Goal: Task Accomplishment & Management: Manage account settings

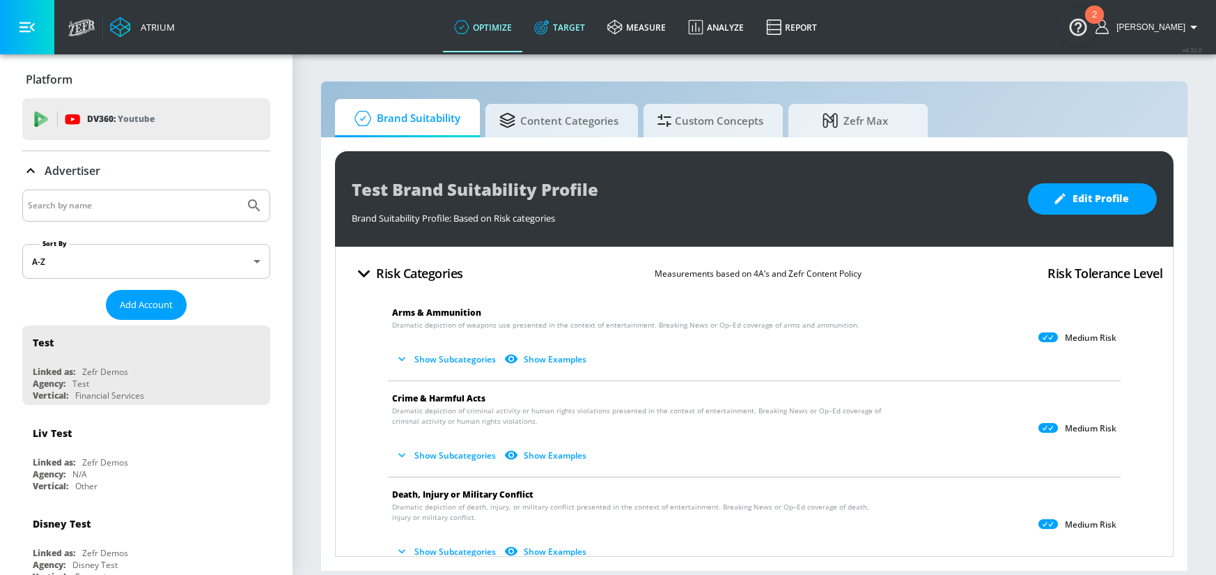
click at [593, 27] on link "Target" at bounding box center [559, 27] width 73 height 50
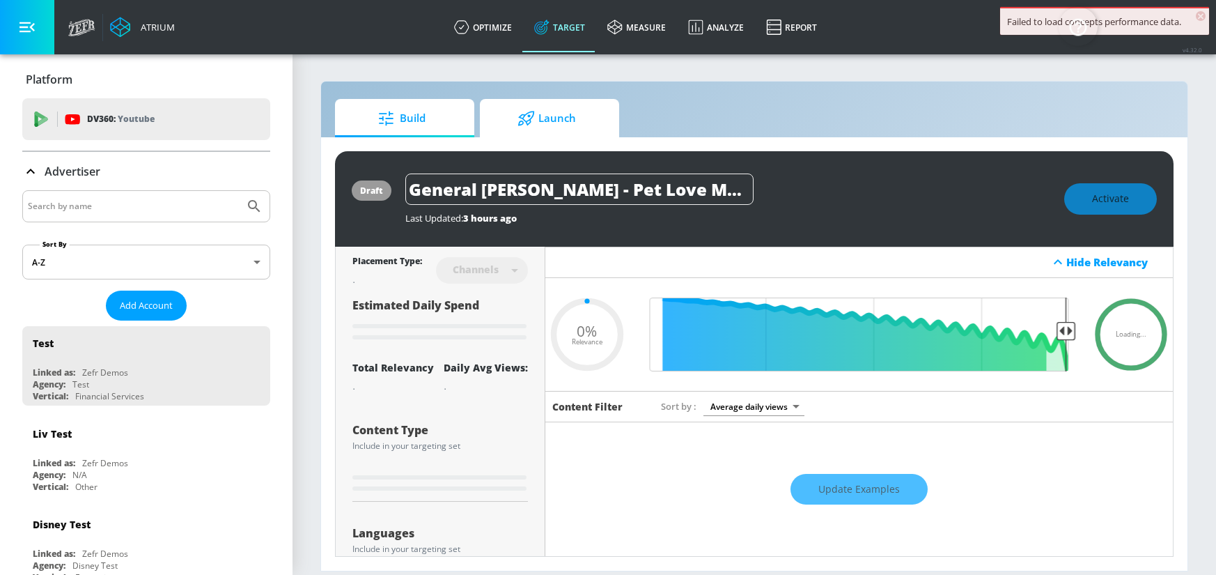
type input "0.05"
click at [129, 218] on div at bounding box center [146, 206] width 248 height 32
click at [132, 208] on input "Search by name" at bounding box center [133, 206] width 211 height 18
type input "air"
type input "0.67"
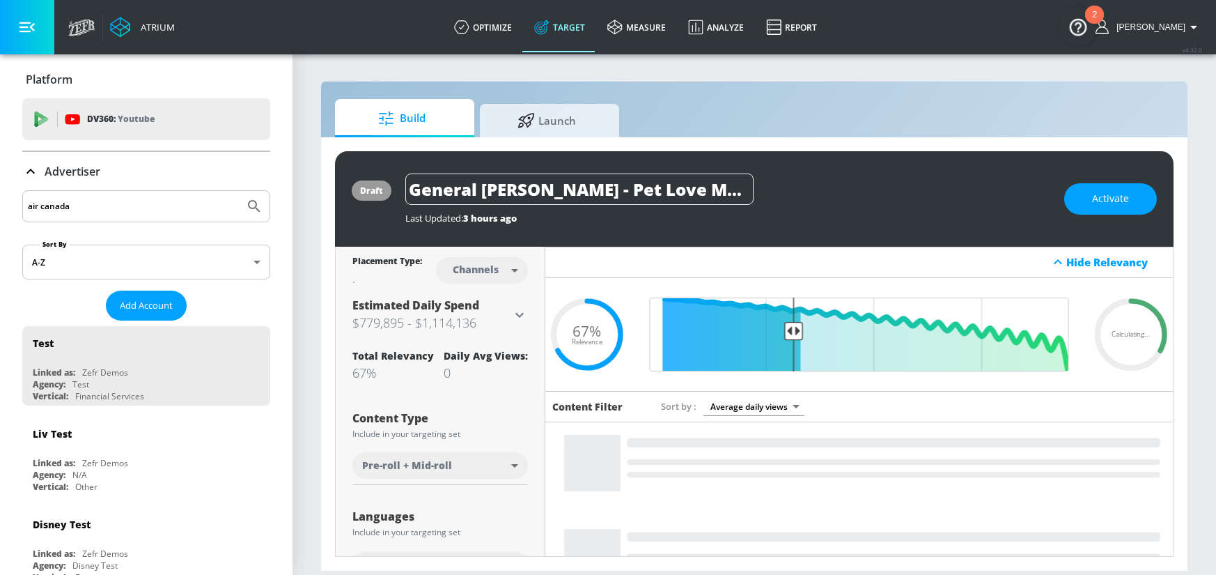
type input "air canada"
click at [239, 191] on button "Submit Search" at bounding box center [254, 206] width 31 height 31
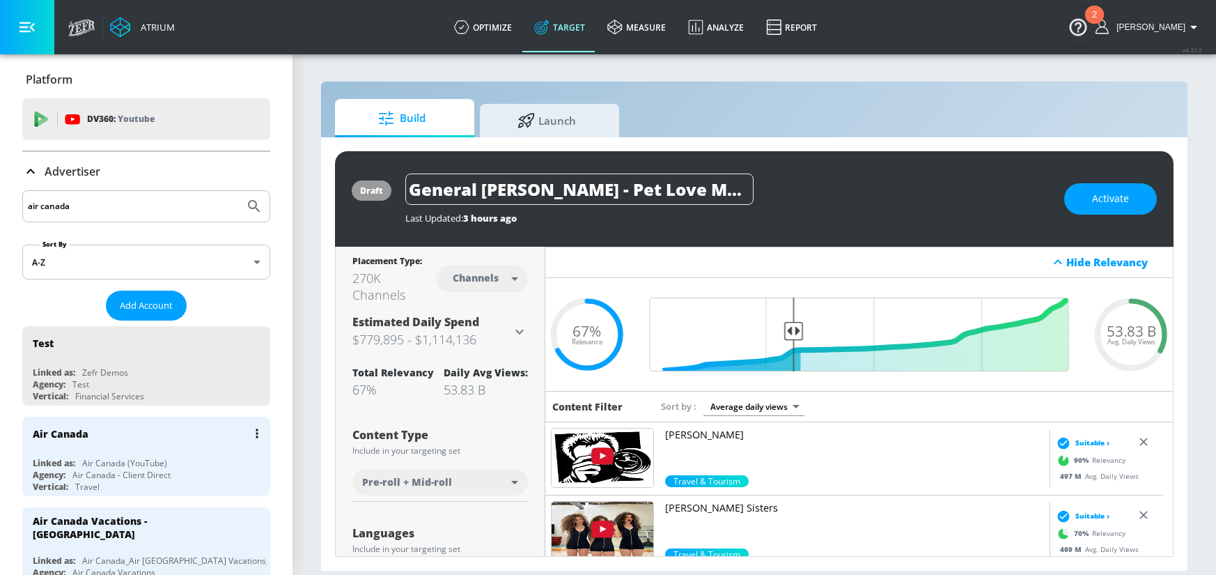
click at [102, 458] on div "Air Canada (YouTube)" at bounding box center [124, 463] width 85 height 12
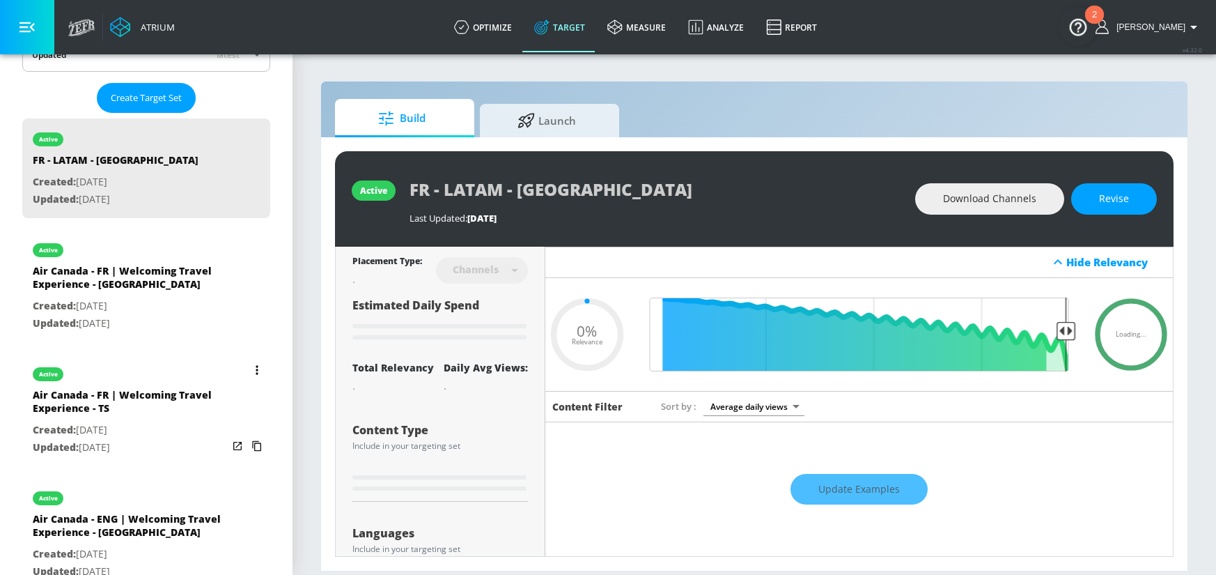
scroll to position [359, 0]
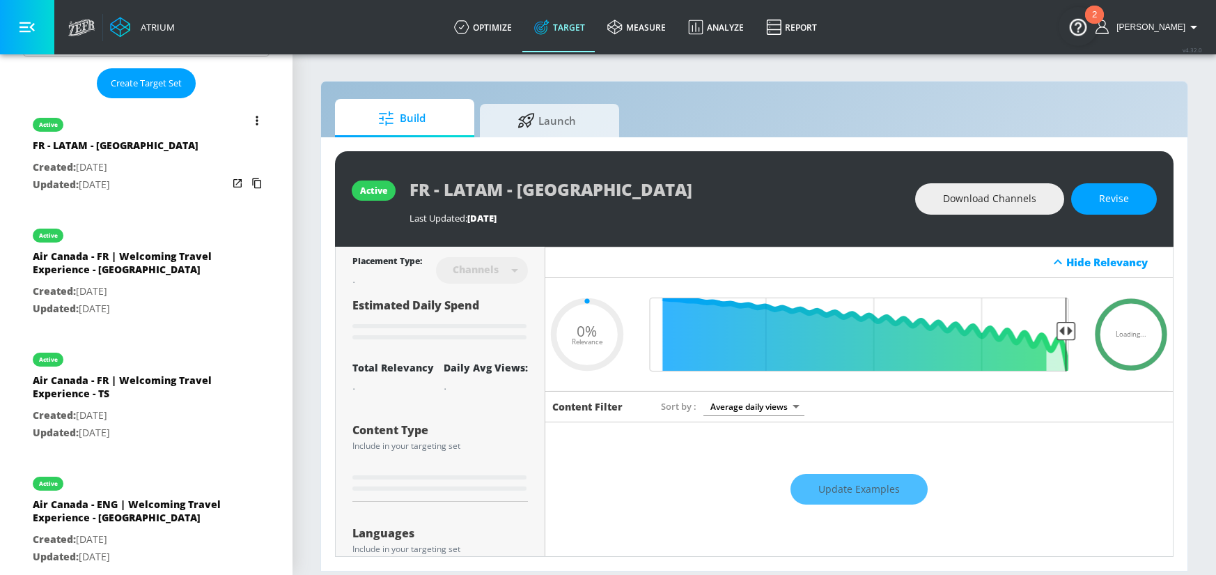
drag, startPoint x: 125, startPoint y: 164, endPoint x: 143, endPoint y: 169, distance: 18.8
click at [125, 164] on p "Created: [DATE]" at bounding box center [116, 167] width 166 height 17
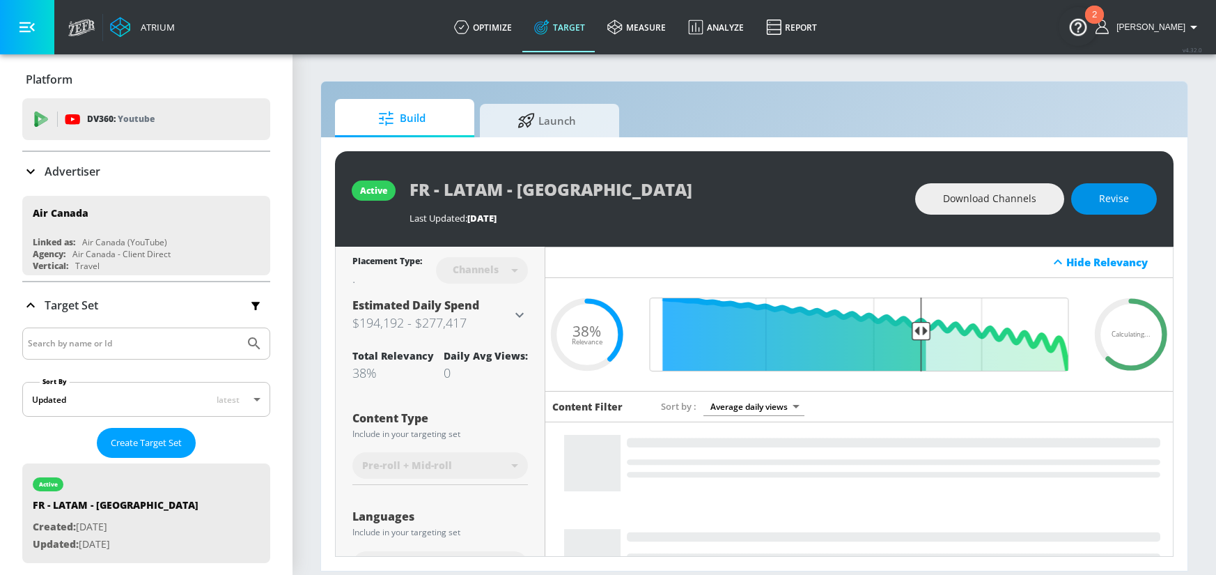
click at [1138, 200] on button "Revise" at bounding box center [1114, 198] width 86 height 31
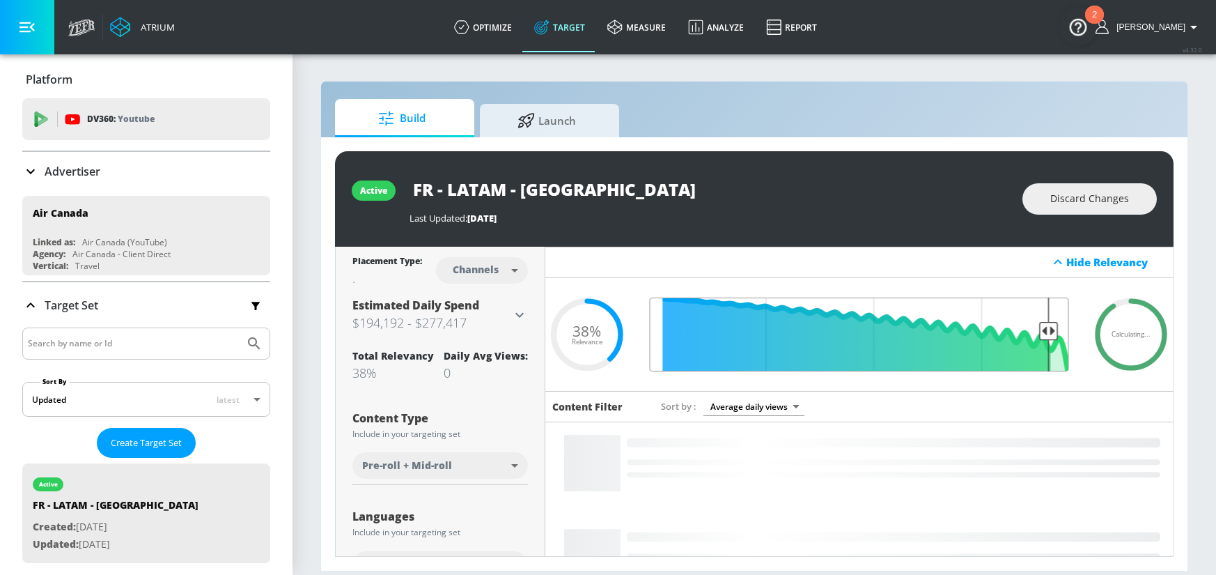
drag, startPoint x: 917, startPoint y: 327, endPoint x: 1039, endPoint y: 332, distance: 122.0
type input "0.09"
click at [1039, 332] on input "Final Threshold" at bounding box center [859, 334] width 433 height 74
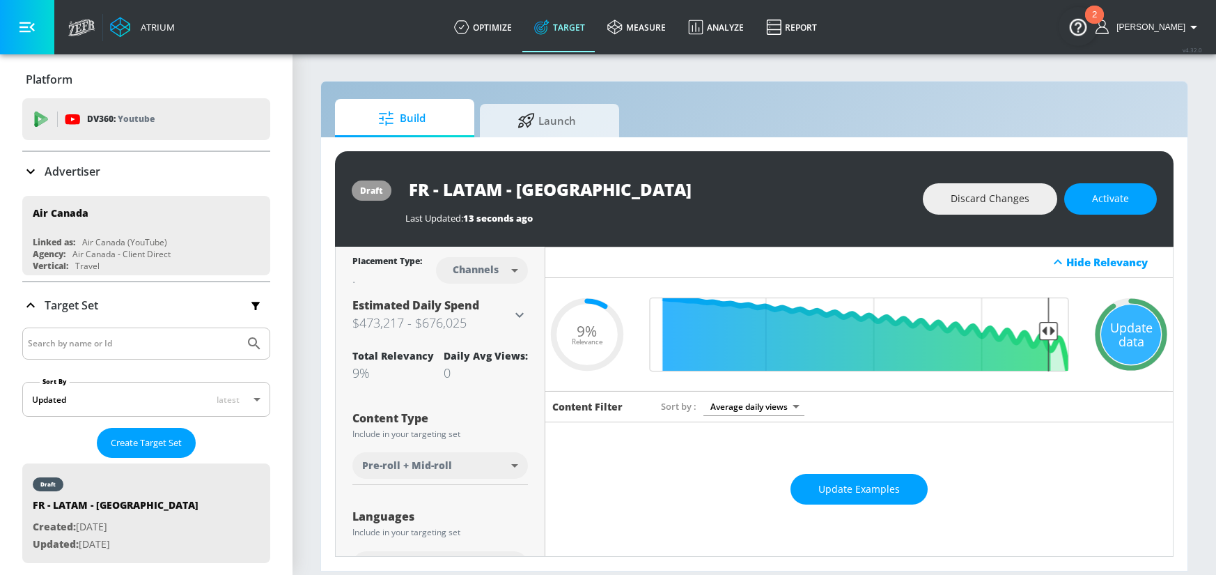
click at [870, 485] on span "Update Examples" at bounding box center [859, 489] width 82 height 17
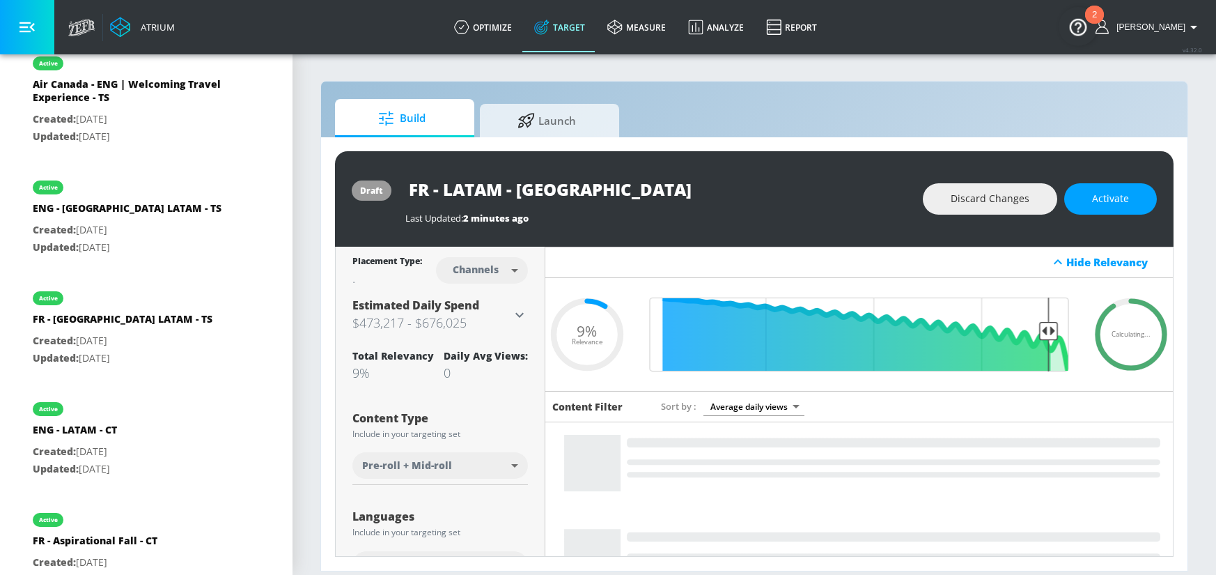
scroll to position [952, 0]
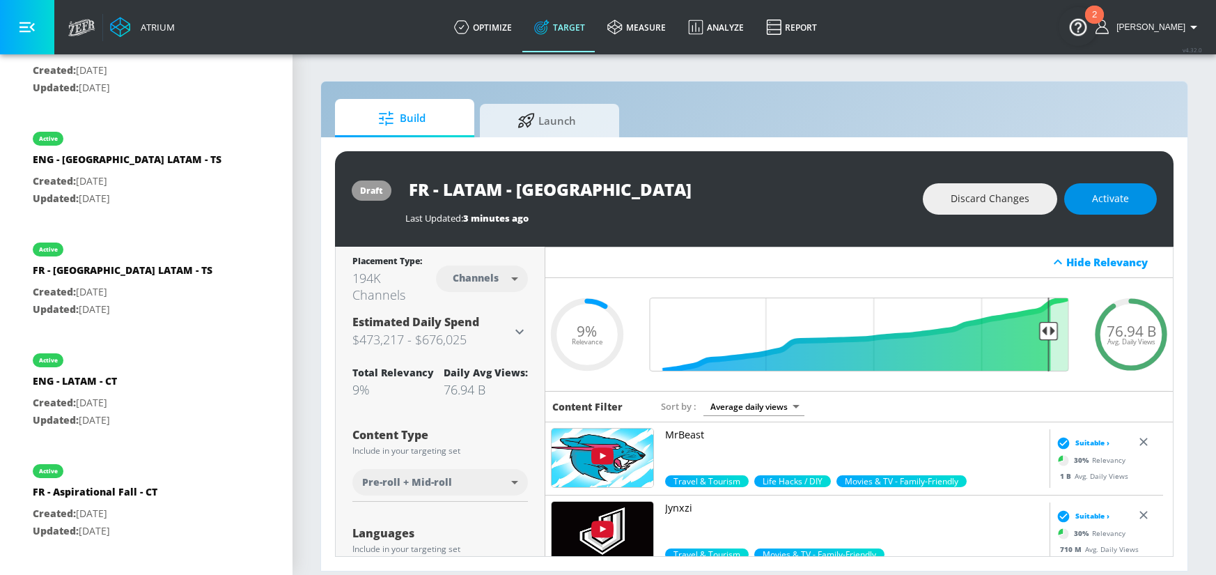
click at [1097, 199] on span "Activate" at bounding box center [1110, 198] width 37 height 17
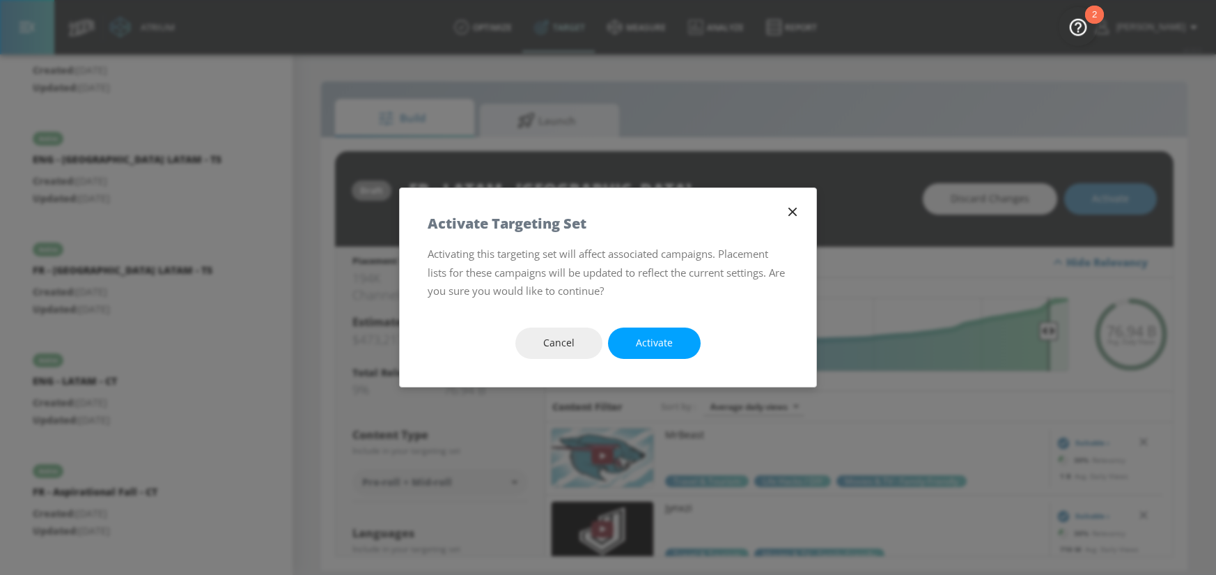
click at [667, 341] on span "Activate" at bounding box center [654, 342] width 37 height 17
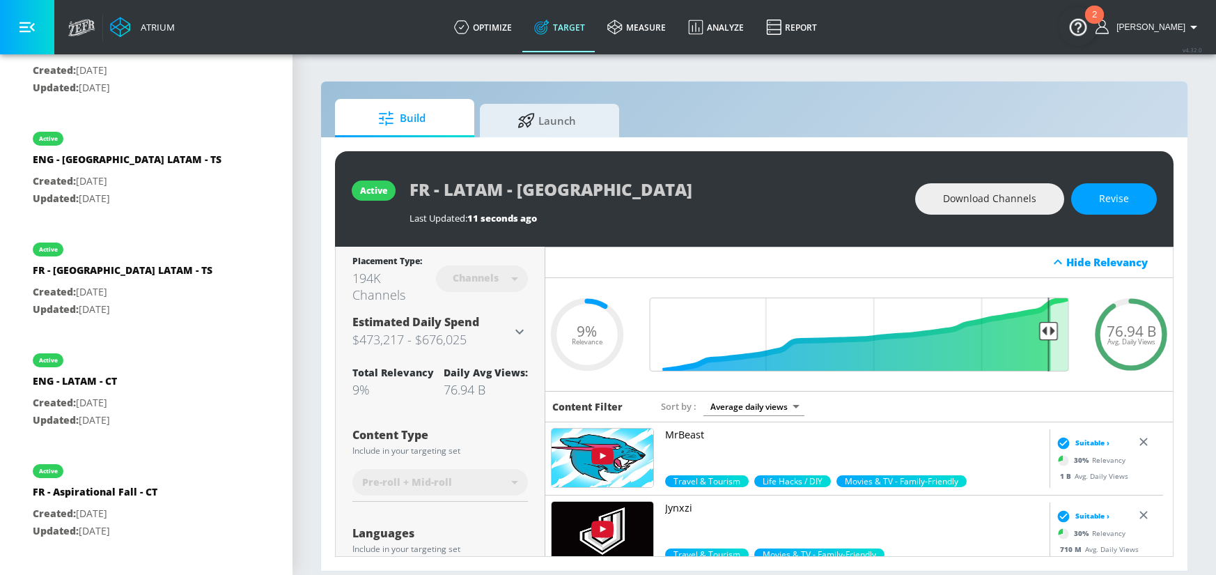
click at [140, 279] on div "FR - [GEOGRAPHIC_DATA] LATAM - TS" at bounding box center [123, 273] width 180 height 20
type input "FR - [GEOGRAPHIC_DATA] LATAM - TS"
type input "videos"
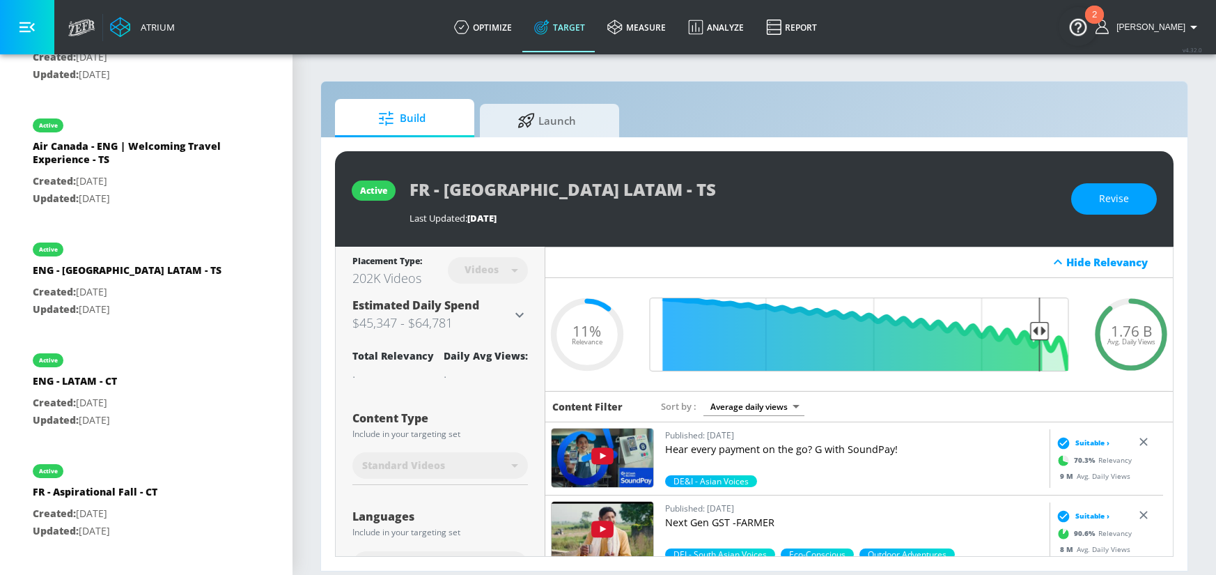
drag, startPoint x: 1098, startPoint y: 207, endPoint x: 1074, endPoint y: 237, distance: 38.2
click at [1097, 208] on button "Revise" at bounding box center [1114, 198] width 86 height 31
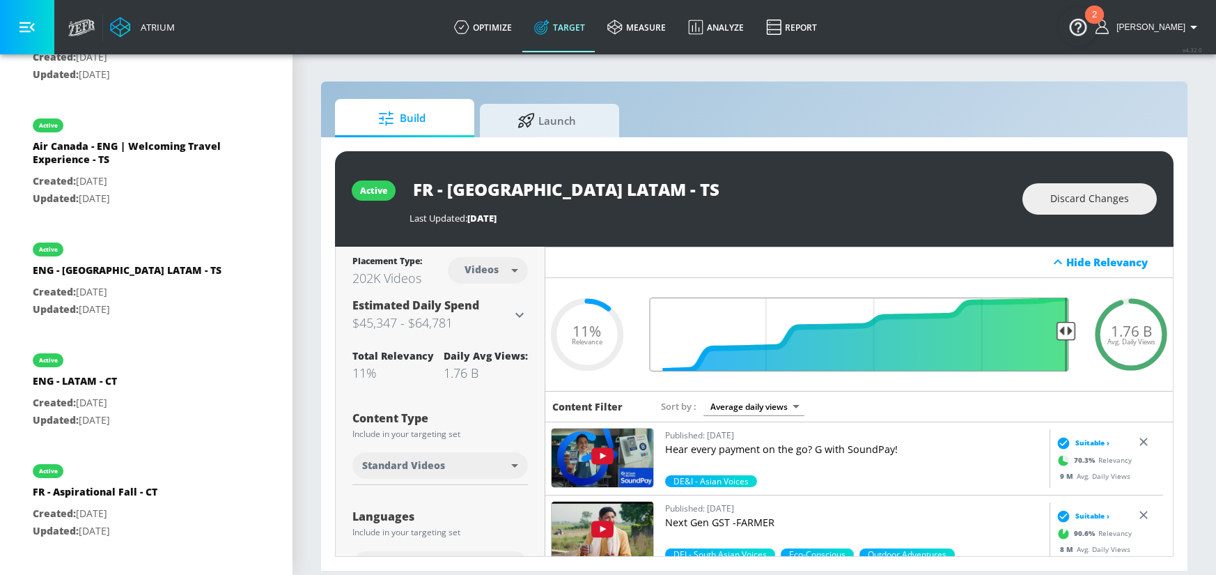
drag, startPoint x: 1029, startPoint y: 329, endPoint x: 1096, endPoint y: 329, distance: 66.9
type input "0.05"
click at [1076, 329] on input "Final Threshold" at bounding box center [859, 334] width 433 height 74
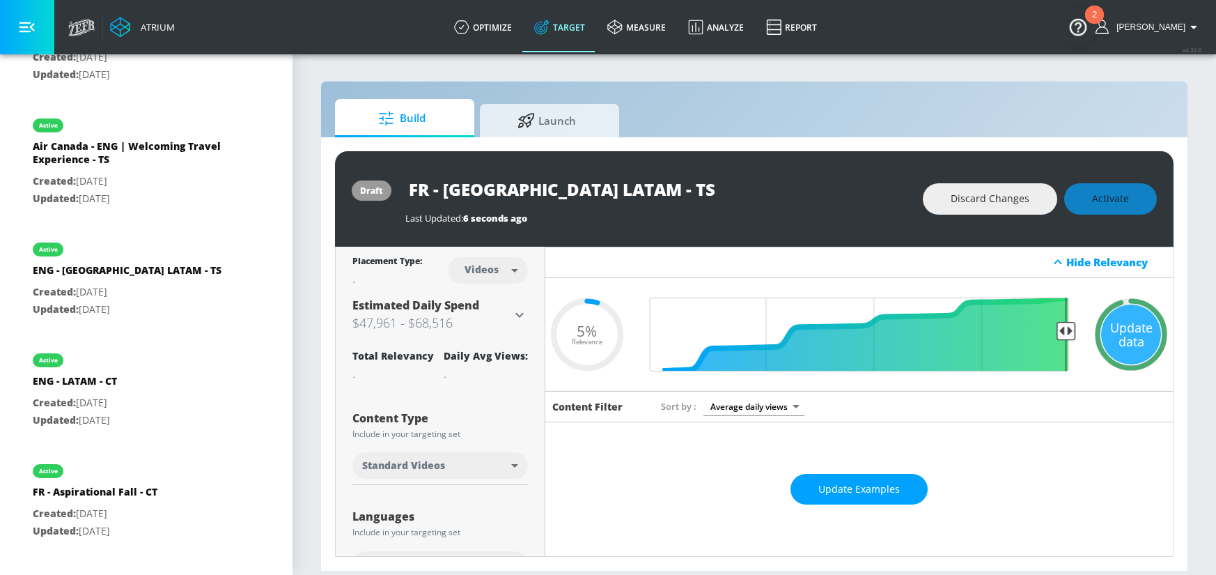
click at [854, 494] on span "Update Examples" at bounding box center [859, 489] width 82 height 17
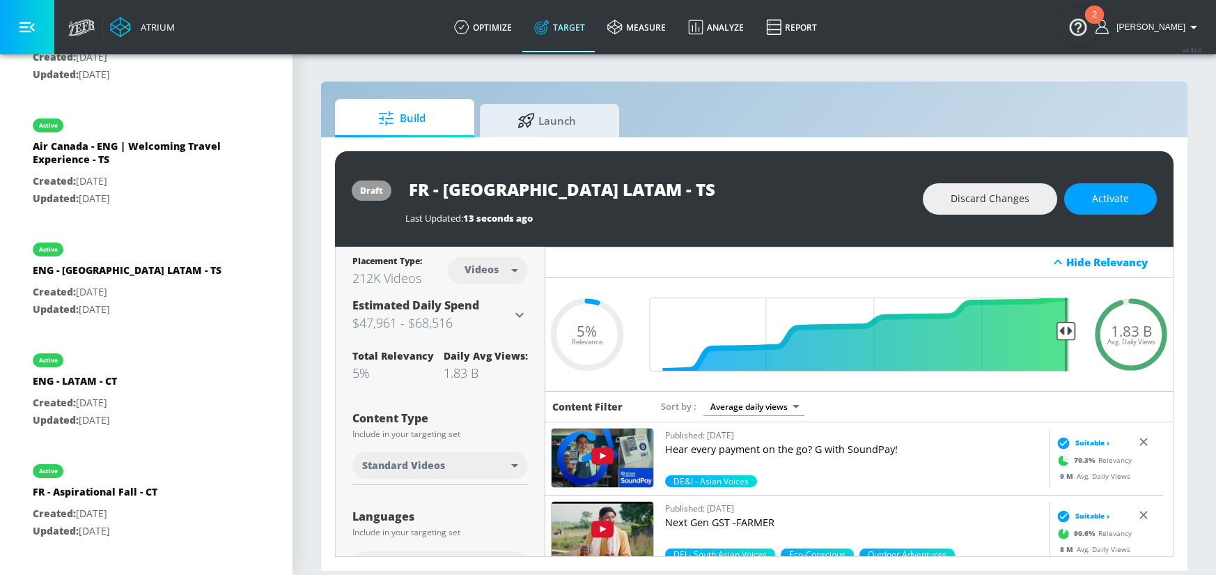
click at [1083, 212] on button "Activate" at bounding box center [1110, 198] width 93 height 31
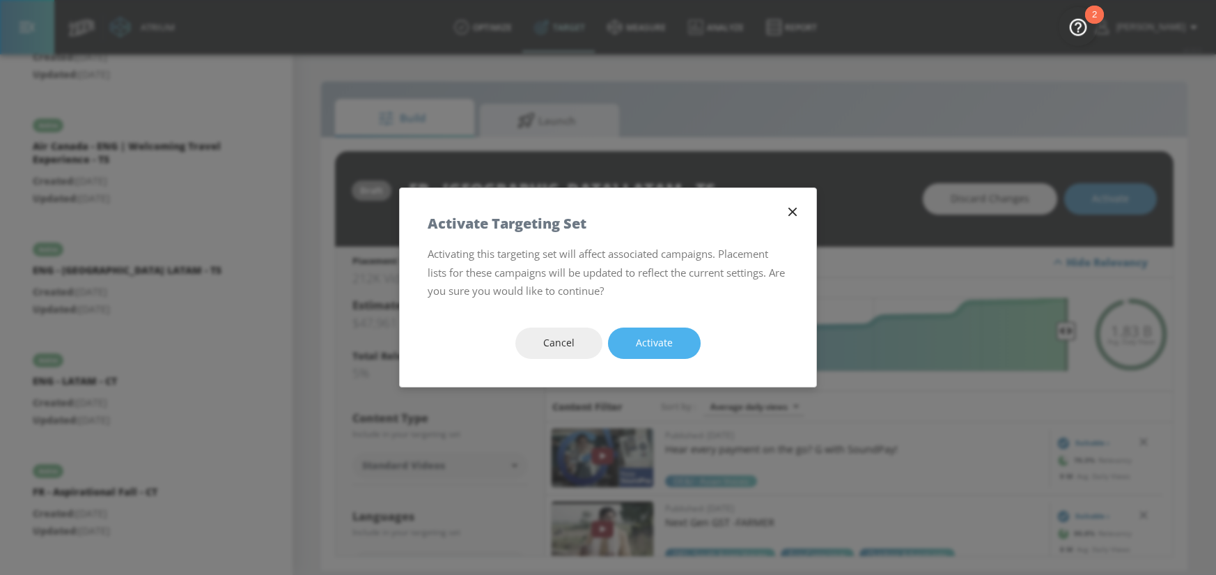
click at [678, 329] on button "Activate" at bounding box center [654, 342] width 93 height 31
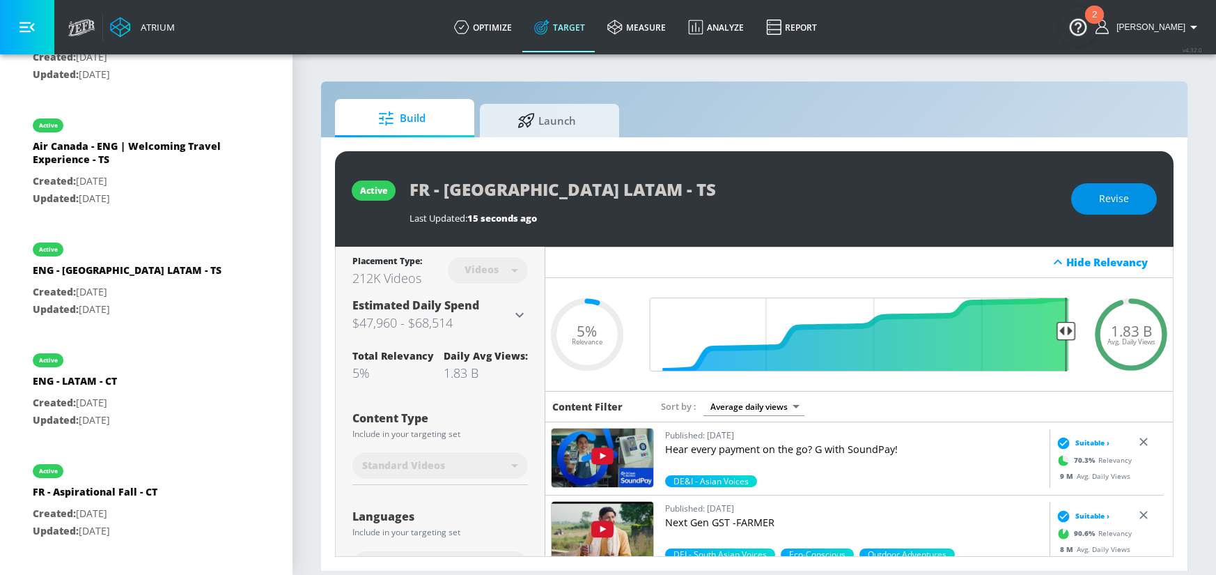
click at [1131, 211] on button "Revise" at bounding box center [1114, 198] width 86 height 31
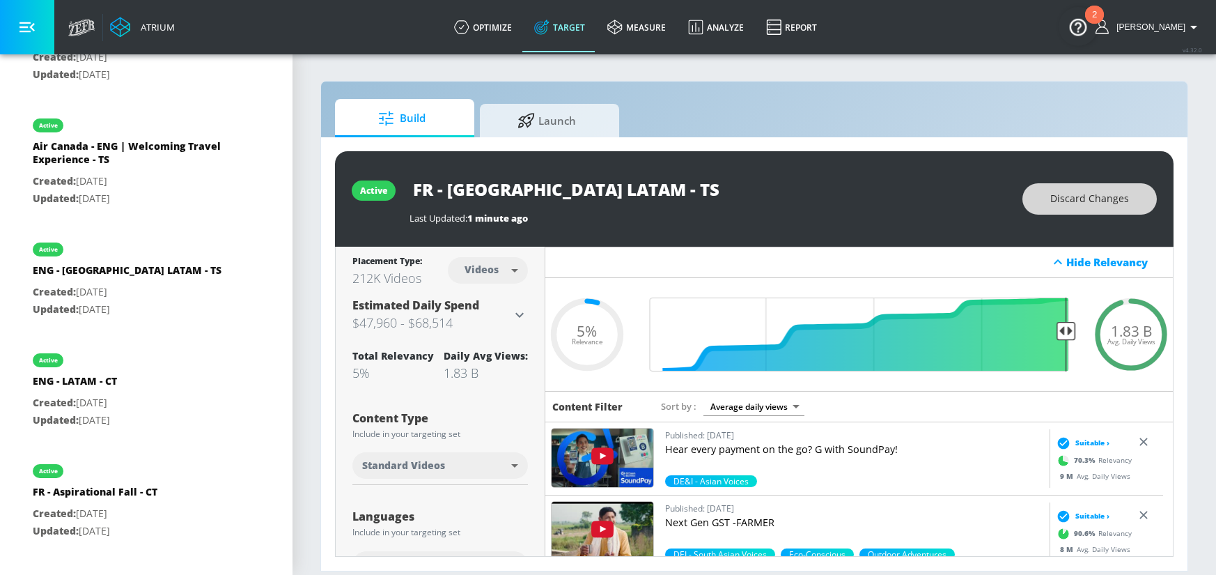
click at [1114, 201] on span "Discard Changes" at bounding box center [1089, 198] width 79 height 17
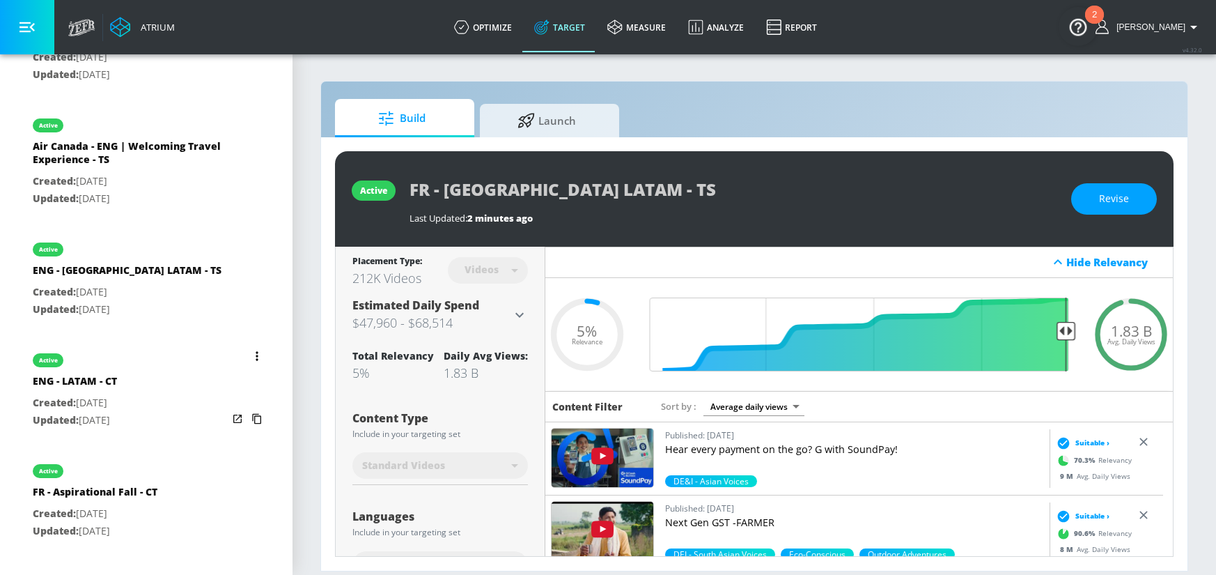
scroll to position [955, 0]
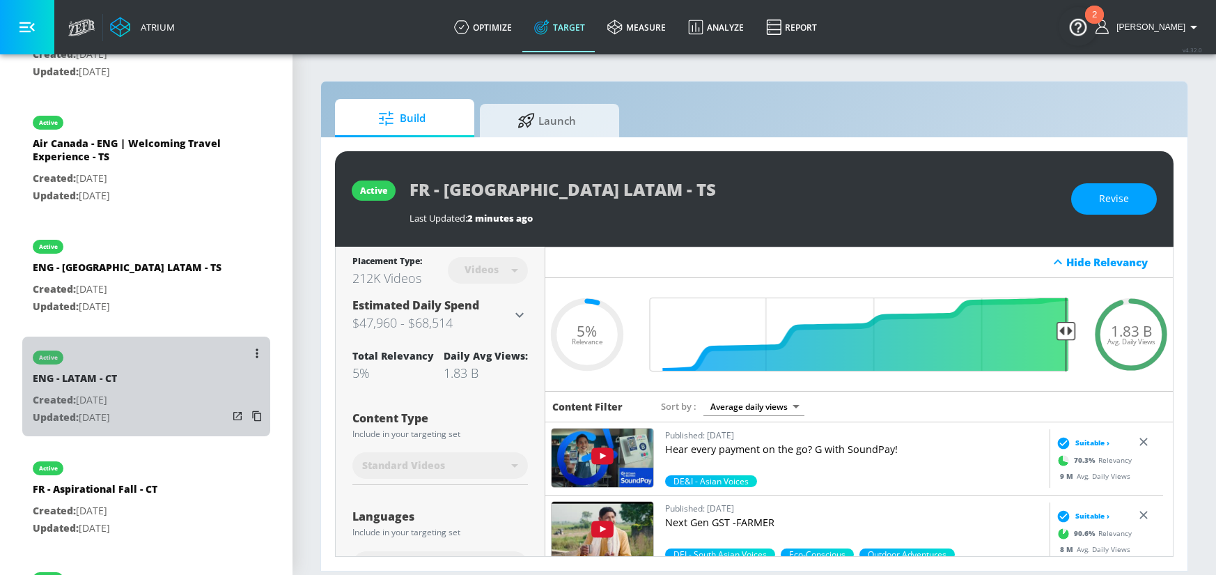
click at [151, 375] on div "active ENG - LATAM - CT Created: [DATE] Updated: [DATE]" at bounding box center [146, 386] width 248 height 100
type input "ENG - LATAM - CT"
type input "channels"
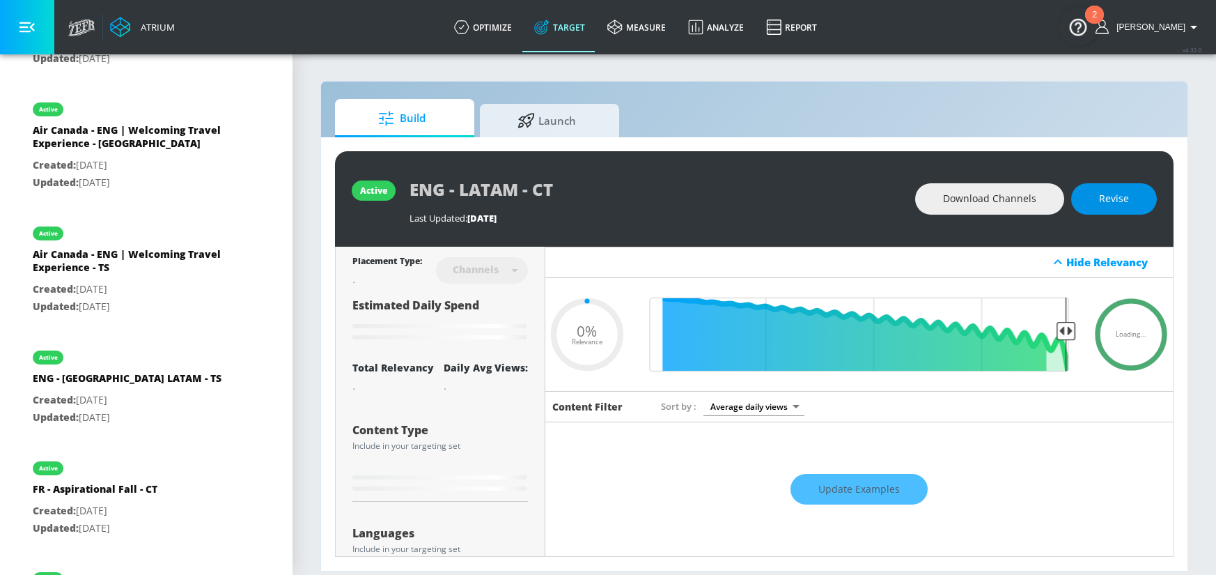
click at [1101, 207] on span "Revise" at bounding box center [1114, 198] width 30 height 17
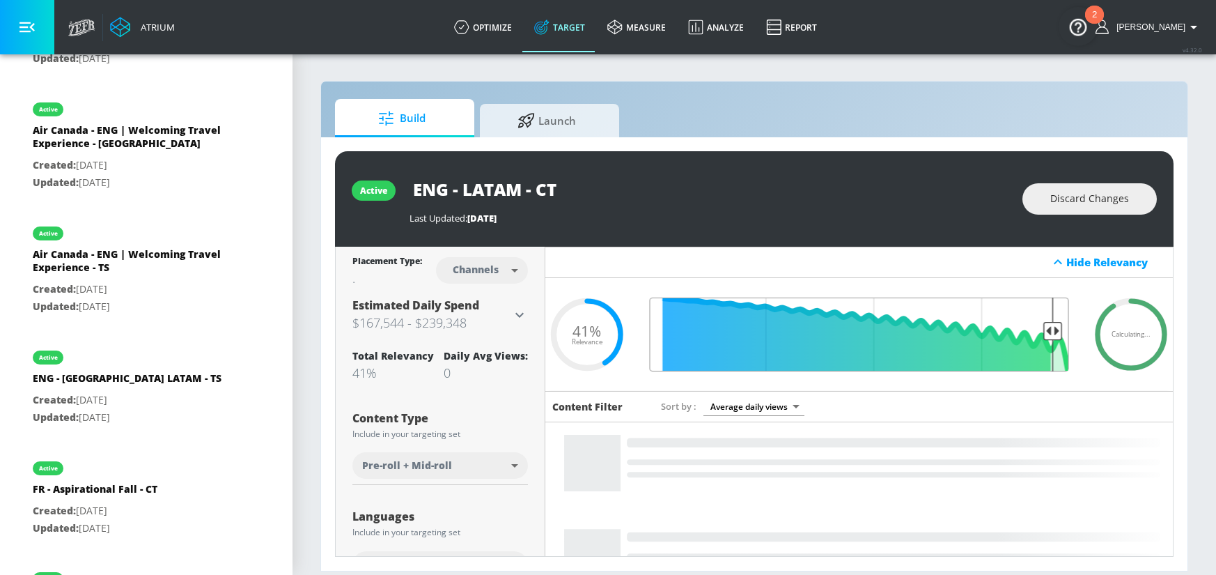
drag, startPoint x: 901, startPoint y: 332, endPoint x: 1041, endPoint y: 346, distance: 140.7
type input "0.08"
click at [1041, 346] on input "Final Threshold" at bounding box center [859, 334] width 433 height 74
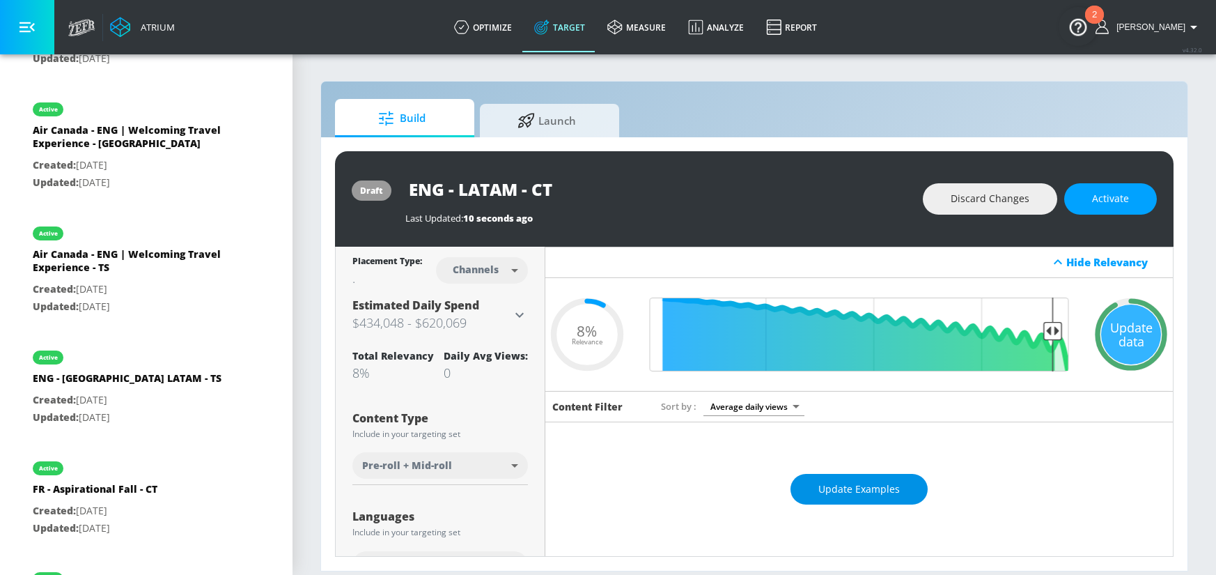
click at [803, 495] on button "Update Examples" at bounding box center [859, 489] width 137 height 31
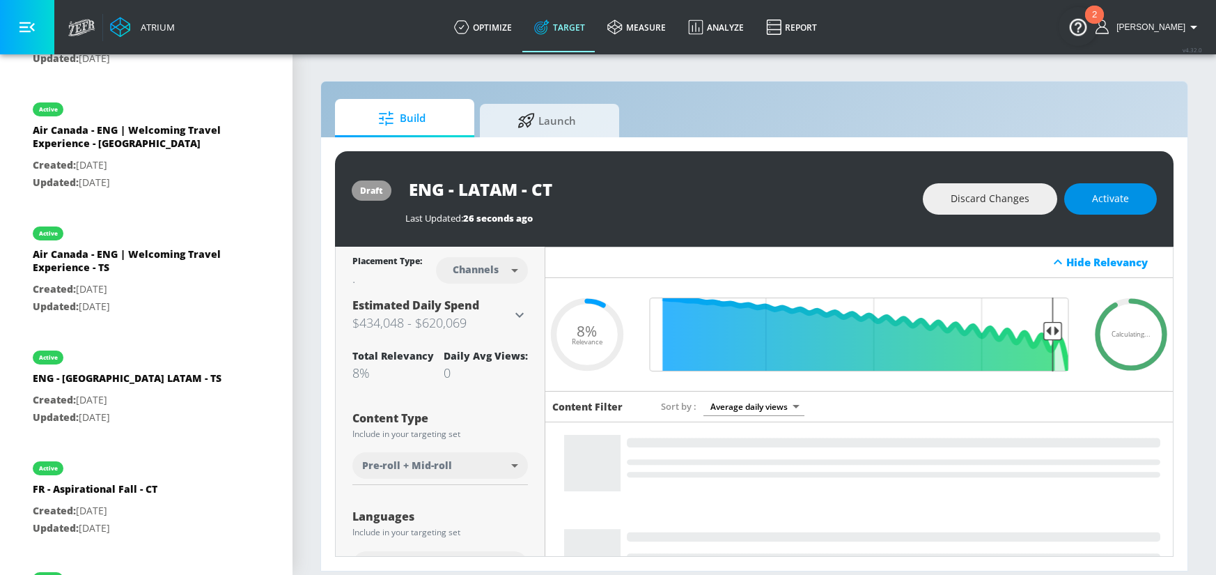
click at [1106, 197] on span "Activate" at bounding box center [1110, 198] width 37 height 17
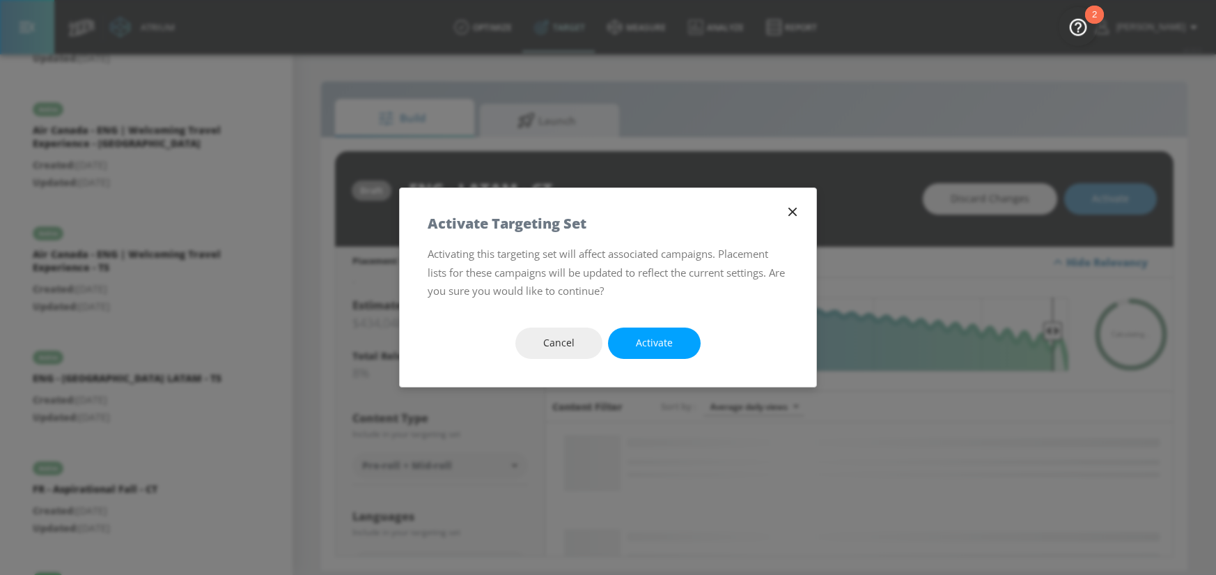
click at [662, 357] on button "Activate" at bounding box center [654, 342] width 93 height 31
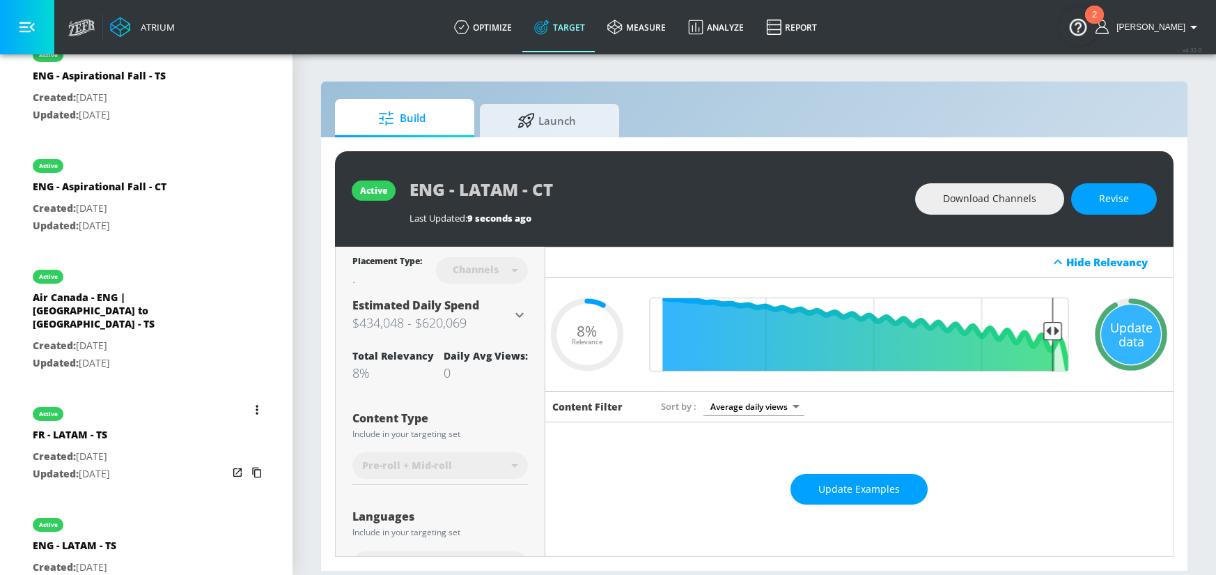
scroll to position [1590, 0]
click at [162, 503] on div "active ENG - LATAM - TS Created: [DATE] Updated: [DATE]" at bounding box center [146, 553] width 248 height 100
type input "ENG - LATAM - TS"
type input "videos"
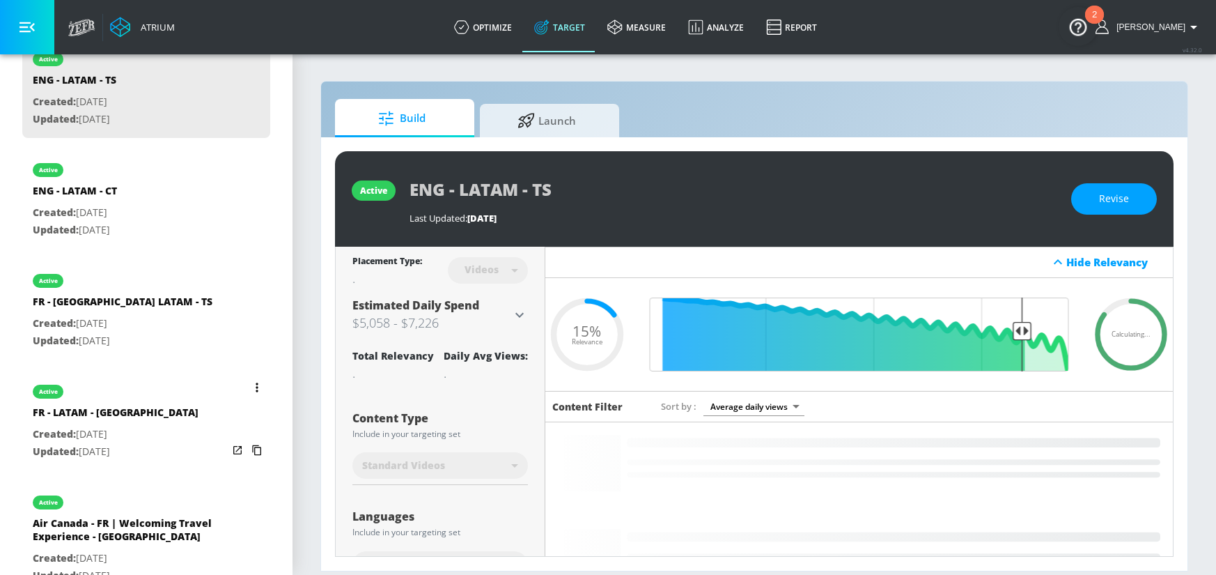
scroll to position [422, 0]
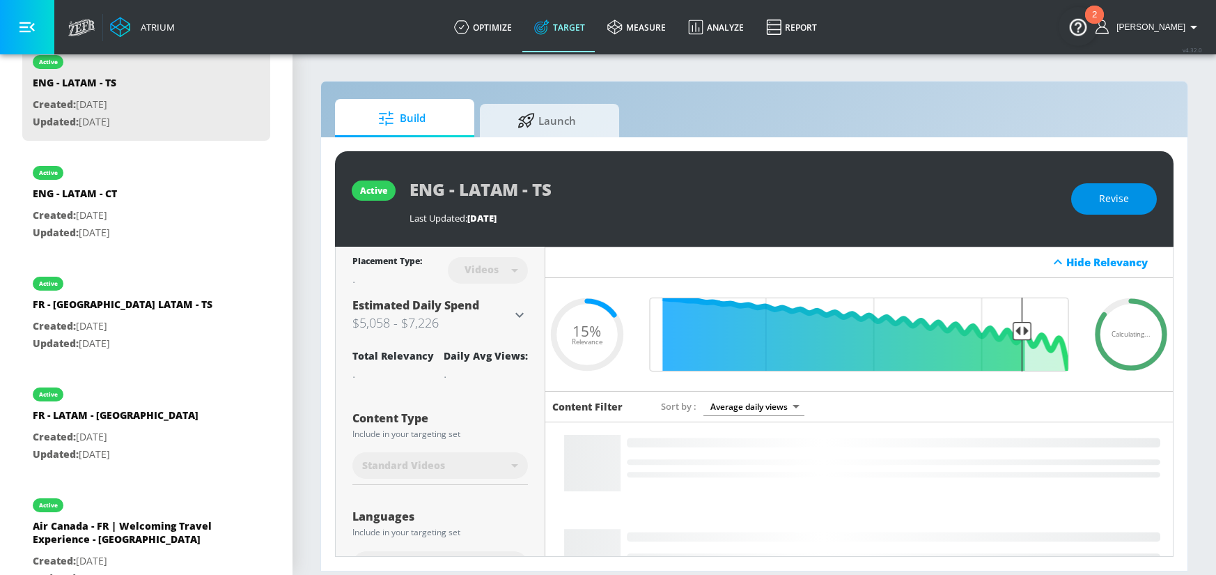
click at [1123, 210] on button "Revise" at bounding box center [1114, 198] width 86 height 31
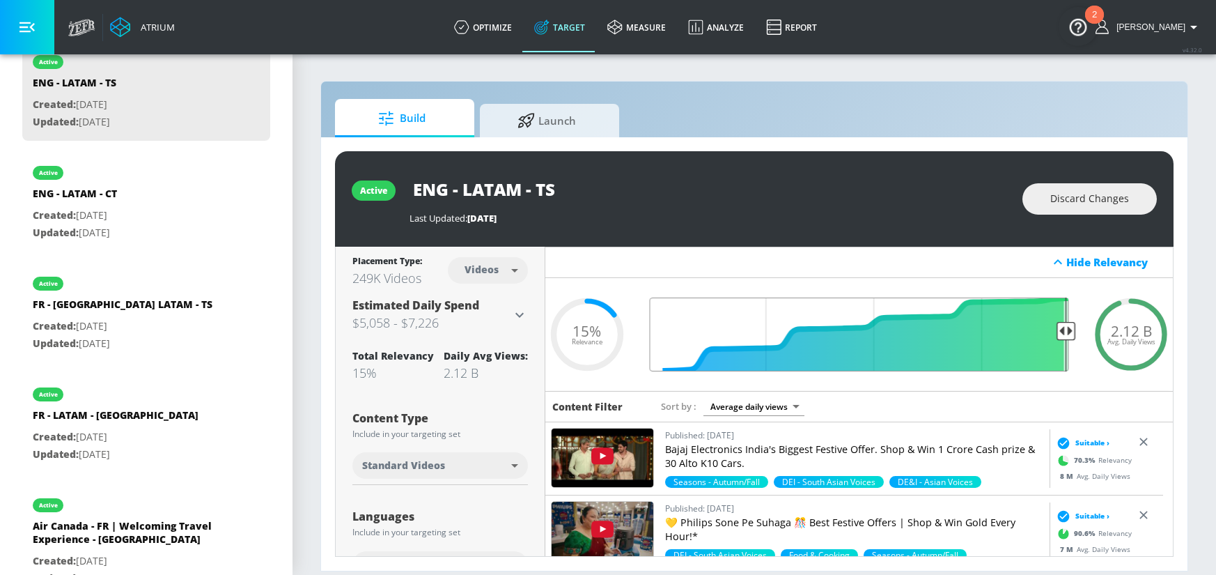
drag, startPoint x: 1015, startPoint y: 333, endPoint x: 1069, endPoint y: 333, distance: 54.3
type input "0.05"
click at [1060, 333] on input "Final Threshold" at bounding box center [859, 334] width 433 height 74
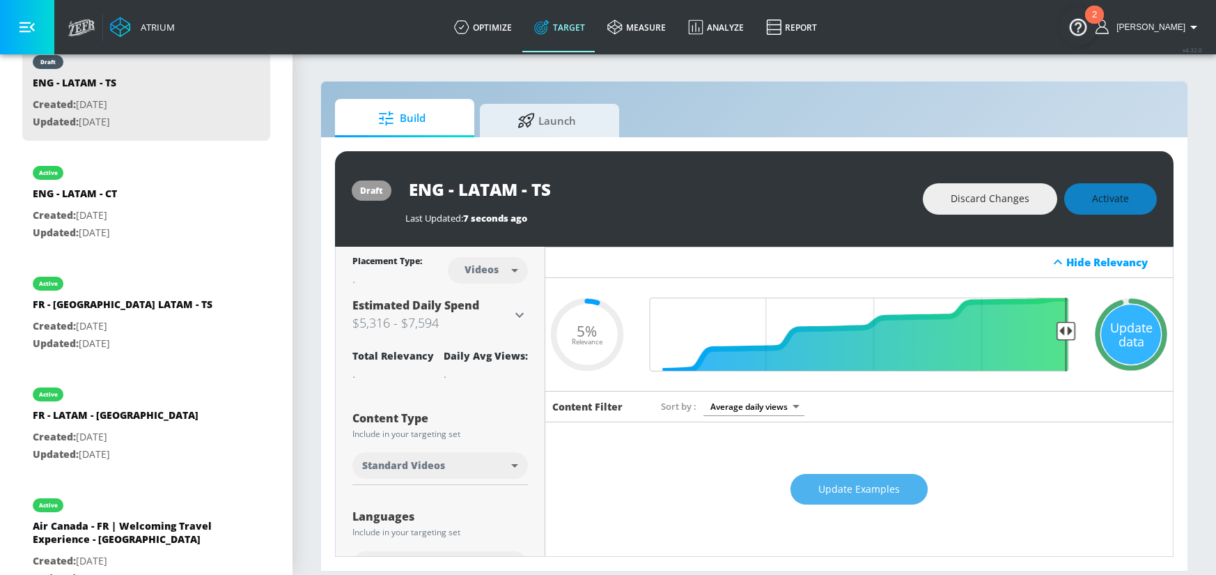
click at [869, 483] on span "Update Examples" at bounding box center [859, 489] width 82 height 17
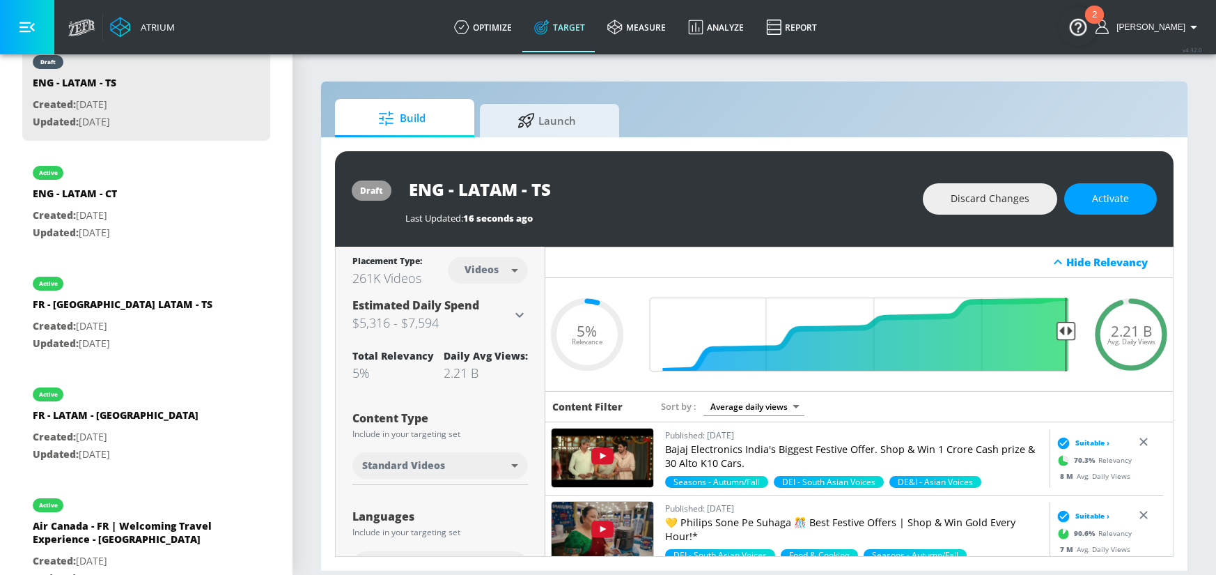
click at [1111, 205] on span "Activate" at bounding box center [1110, 198] width 37 height 17
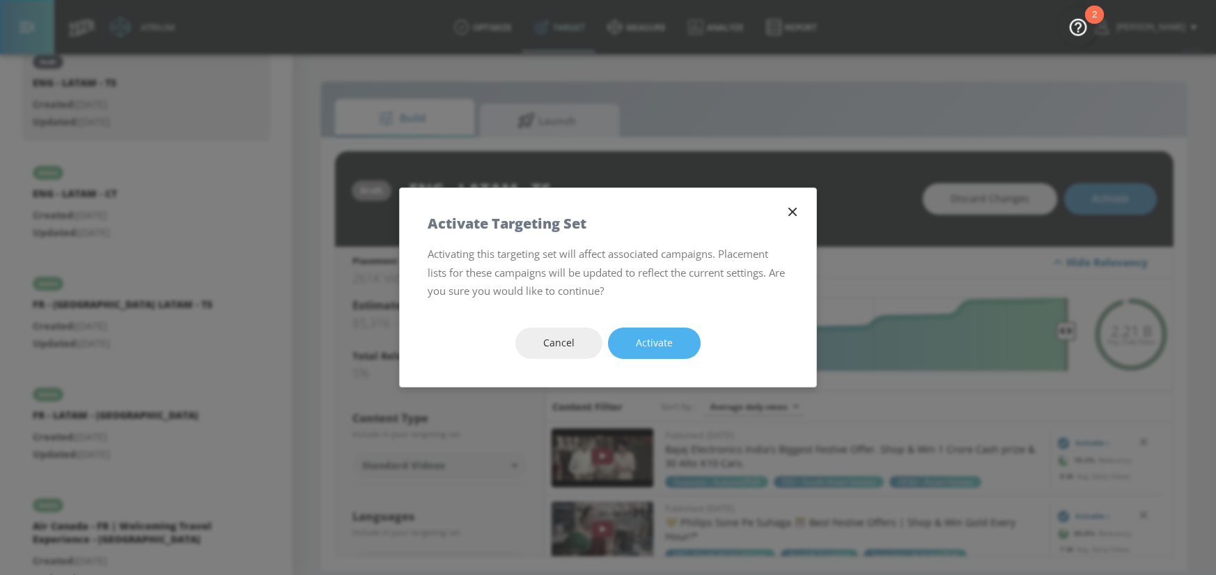
click at [674, 341] on button "Activate" at bounding box center [654, 342] width 93 height 31
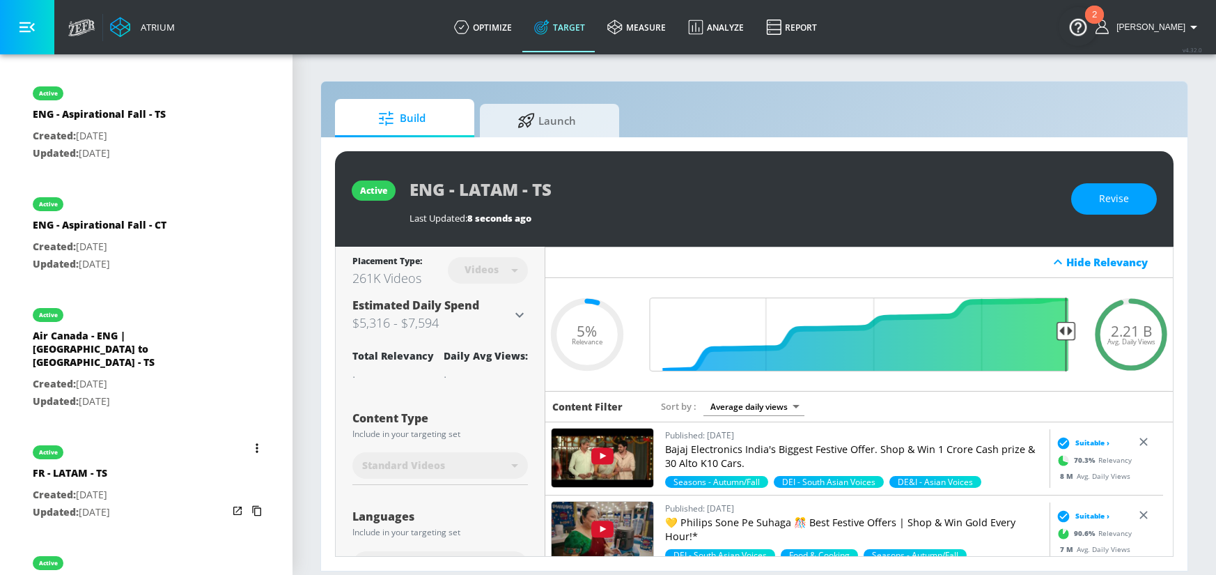
scroll to position [1663, 0]
click at [149, 448] on div "active FR - LATAM - TS Created: [DATE] Updated: [DATE]" at bounding box center [146, 480] width 248 height 100
type input "FR - LATAM - TS"
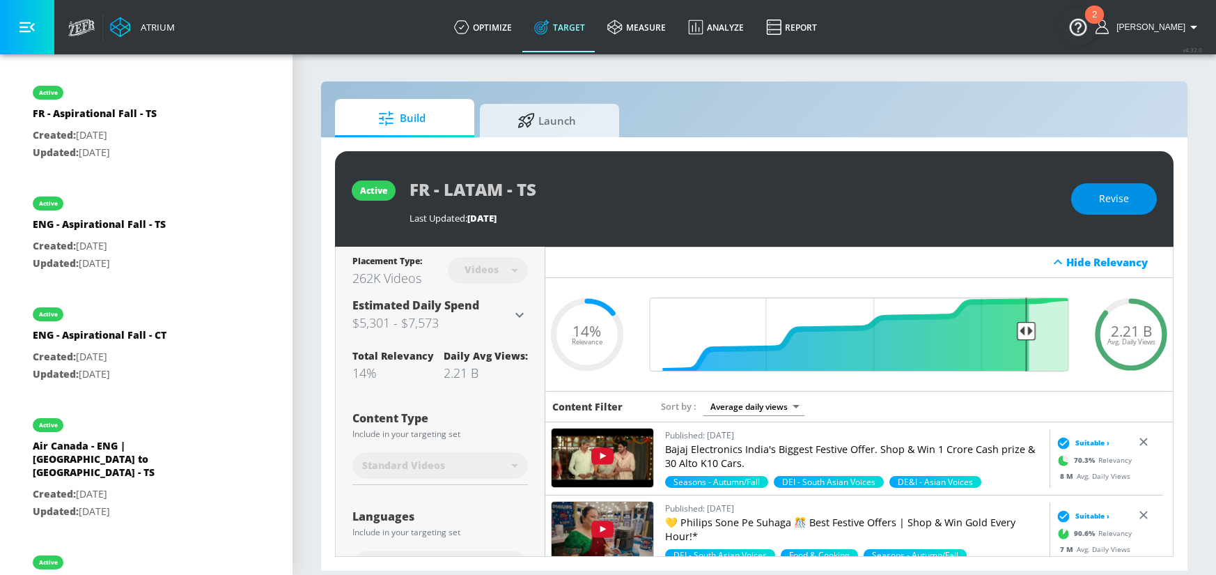
click at [1096, 202] on button "Revise" at bounding box center [1114, 198] width 86 height 31
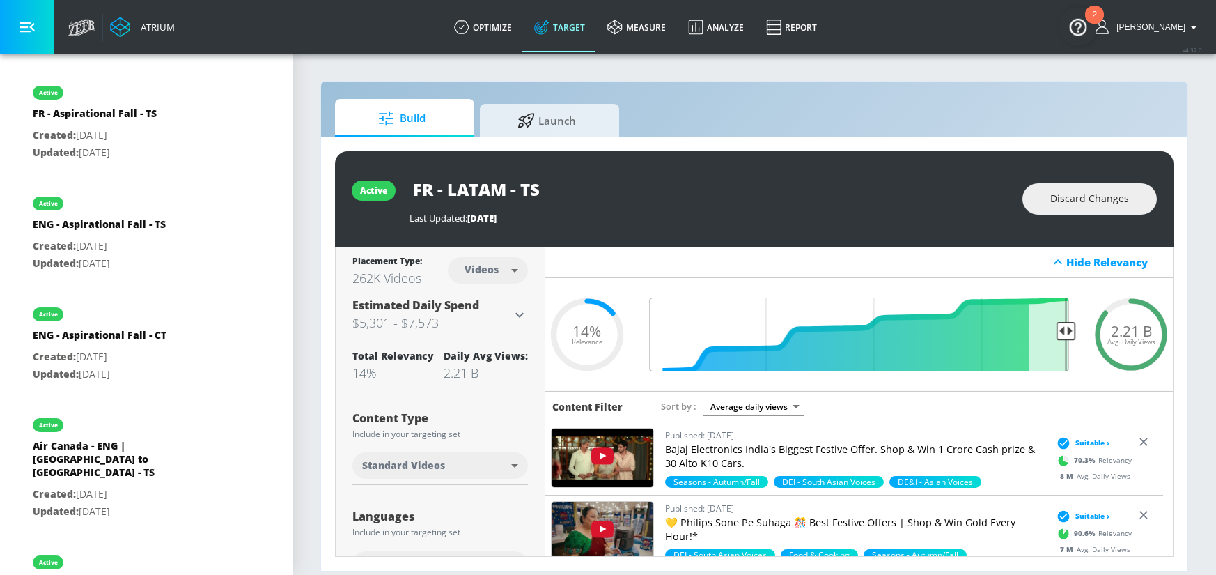
drag, startPoint x: 1018, startPoint y: 330, endPoint x: 1100, endPoint y: 333, distance: 81.5
type input "0.05"
click at [1076, 332] on input "Final Threshold" at bounding box center [859, 334] width 433 height 74
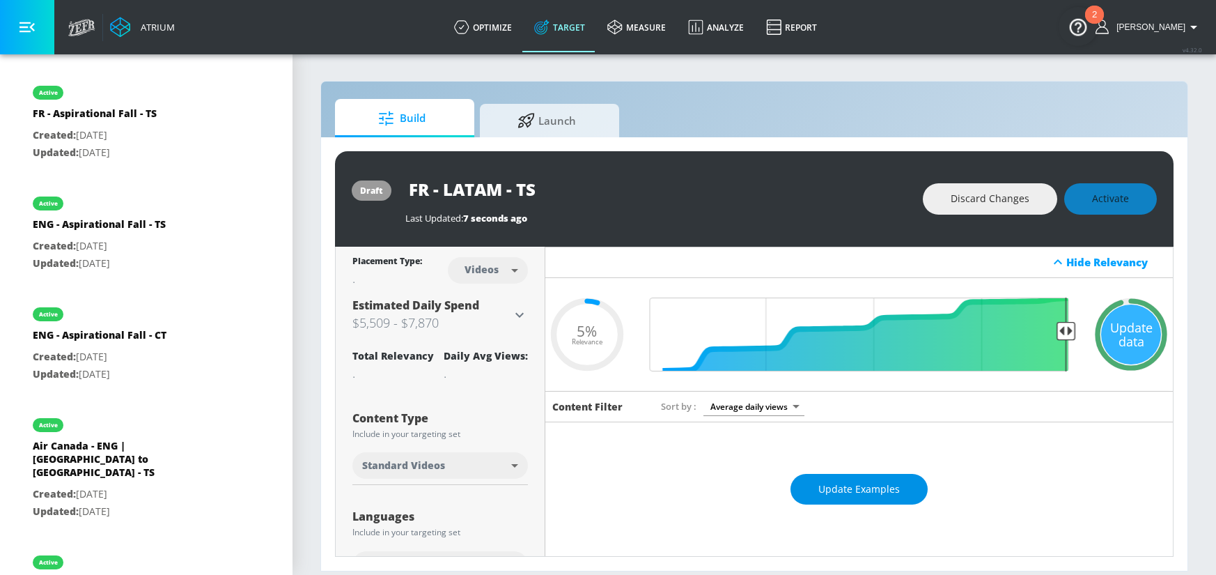
click at [839, 490] on span "Update Examples" at bounding box center [859, 489] width 82 height 17
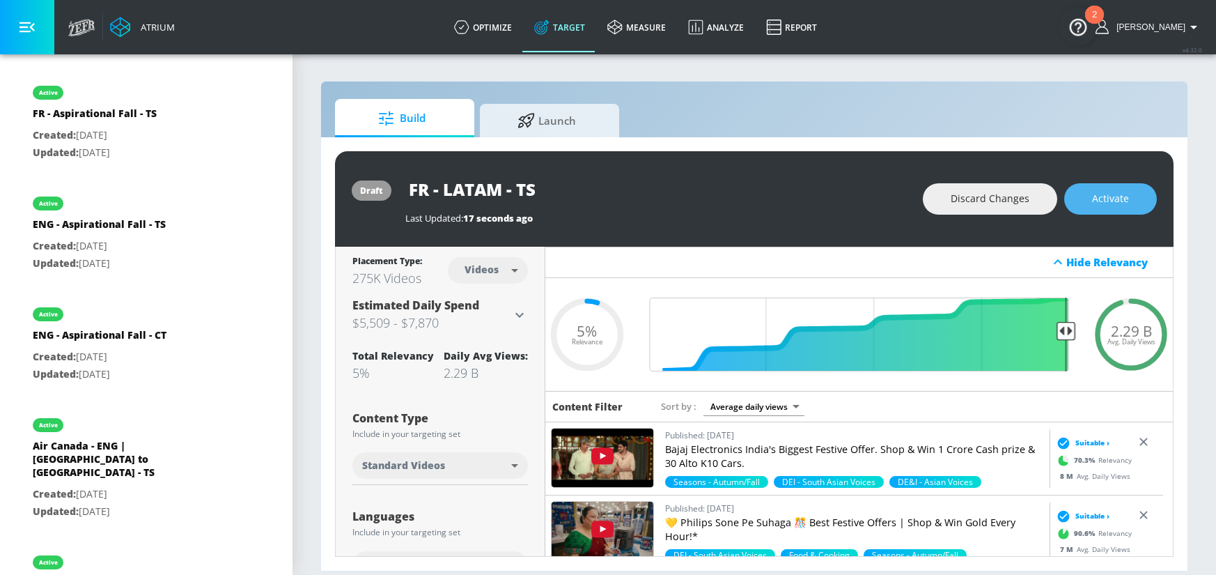
click at [1127, 199] on span "Activate" at bounding box center [1110, 198] width 37 height 17
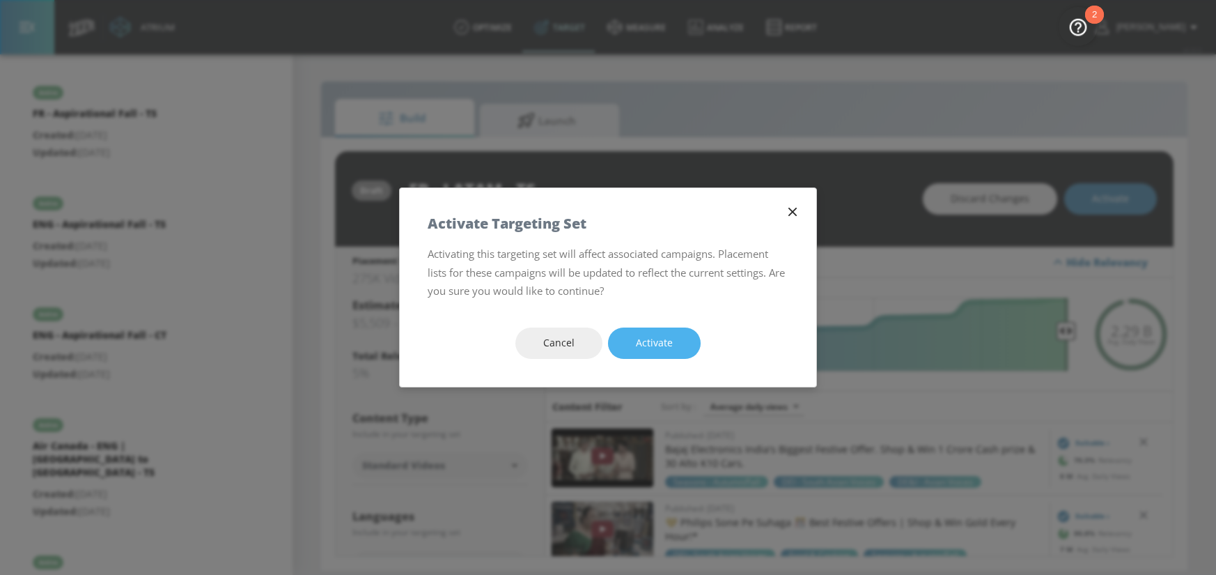
click at [668, 348] on span "Activate" at bounding box center [654, 342] width 37 height 17
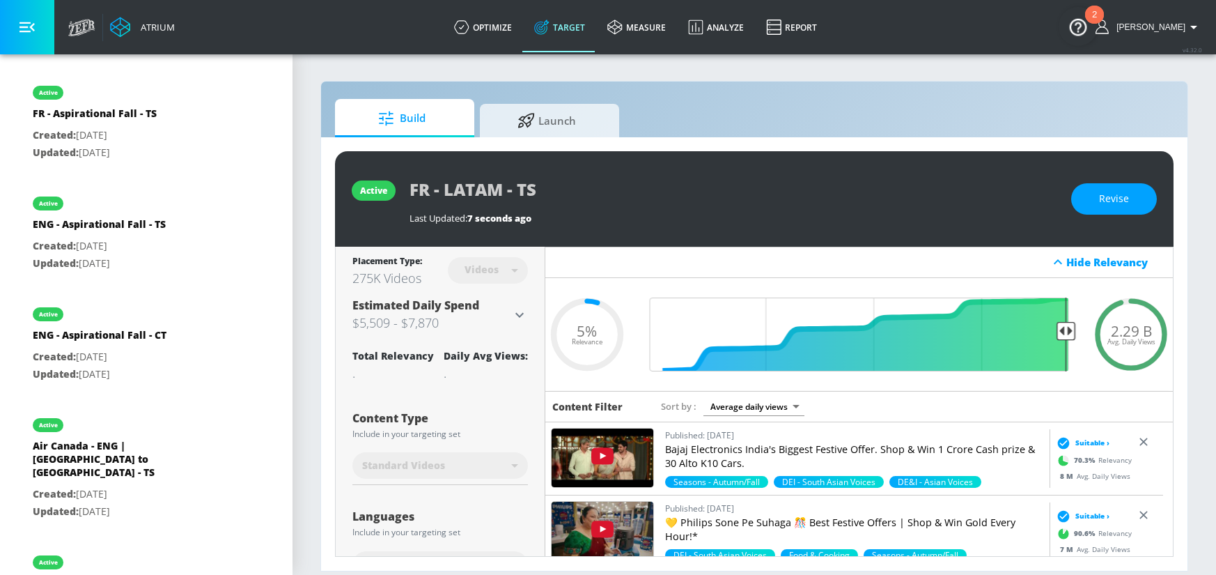
scroll to position [1267, 0]
